Goal: Find specific page/section: Find specific page/section

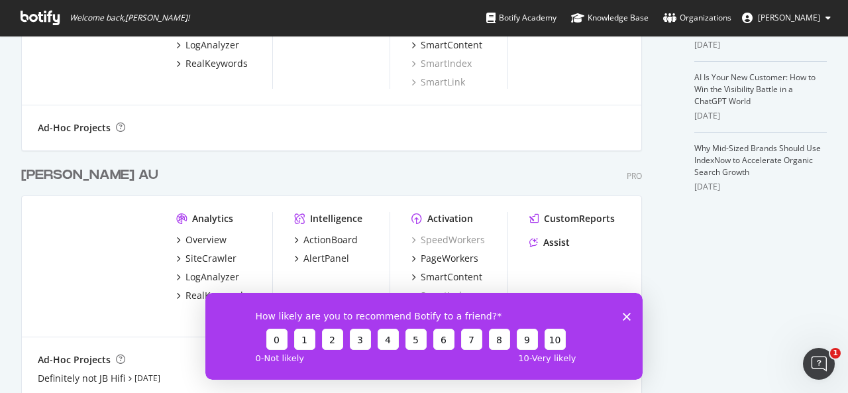
scroll to position [463, 0]
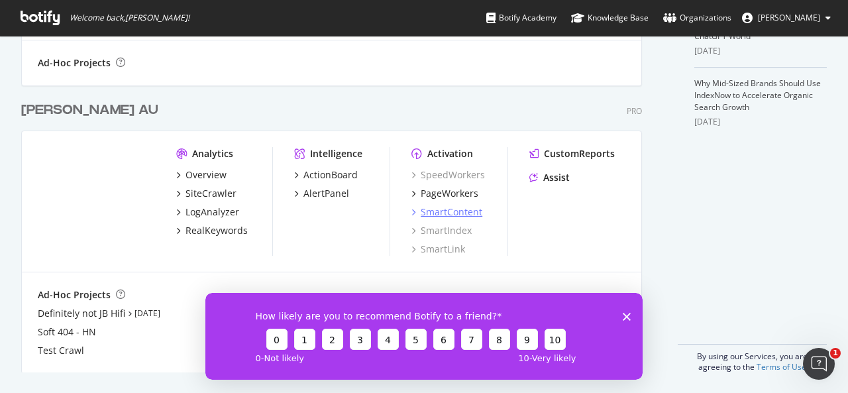
click at [452, 209] on div "SmartContent" at bounding box center [452, 211] width 62 height 13
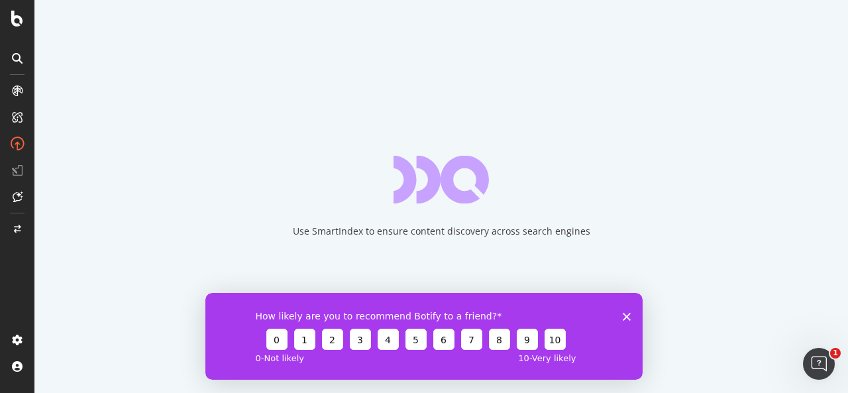
click at [626, 317] on polygon "Close survey" at bounding box center [627, 316] width 8 height 8
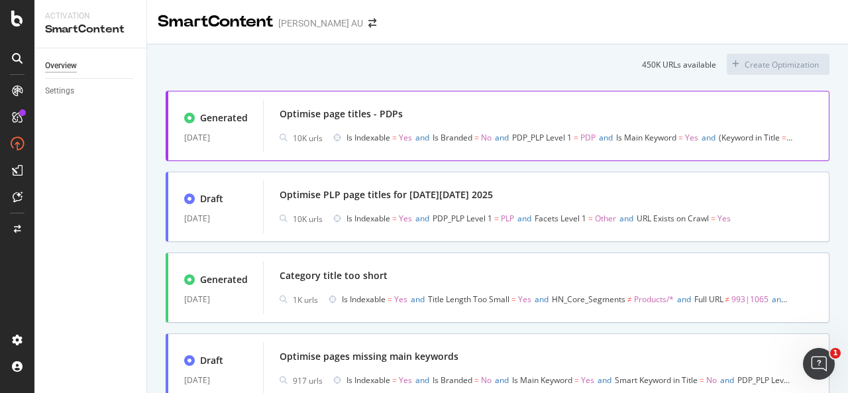
click at [380, 117] on div "Optimise page titles - PDPs" at bounding box center [341, 113] width 123 height 13
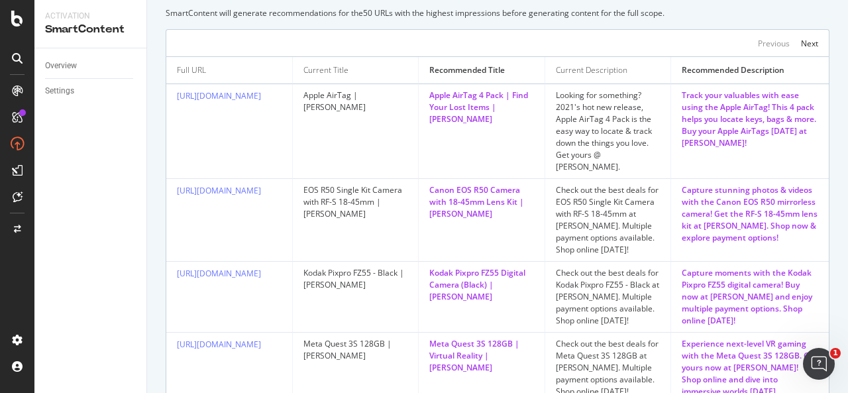
scroll to position [663, 0]
